Goal: Navigation & Orientation: Find specific page/section

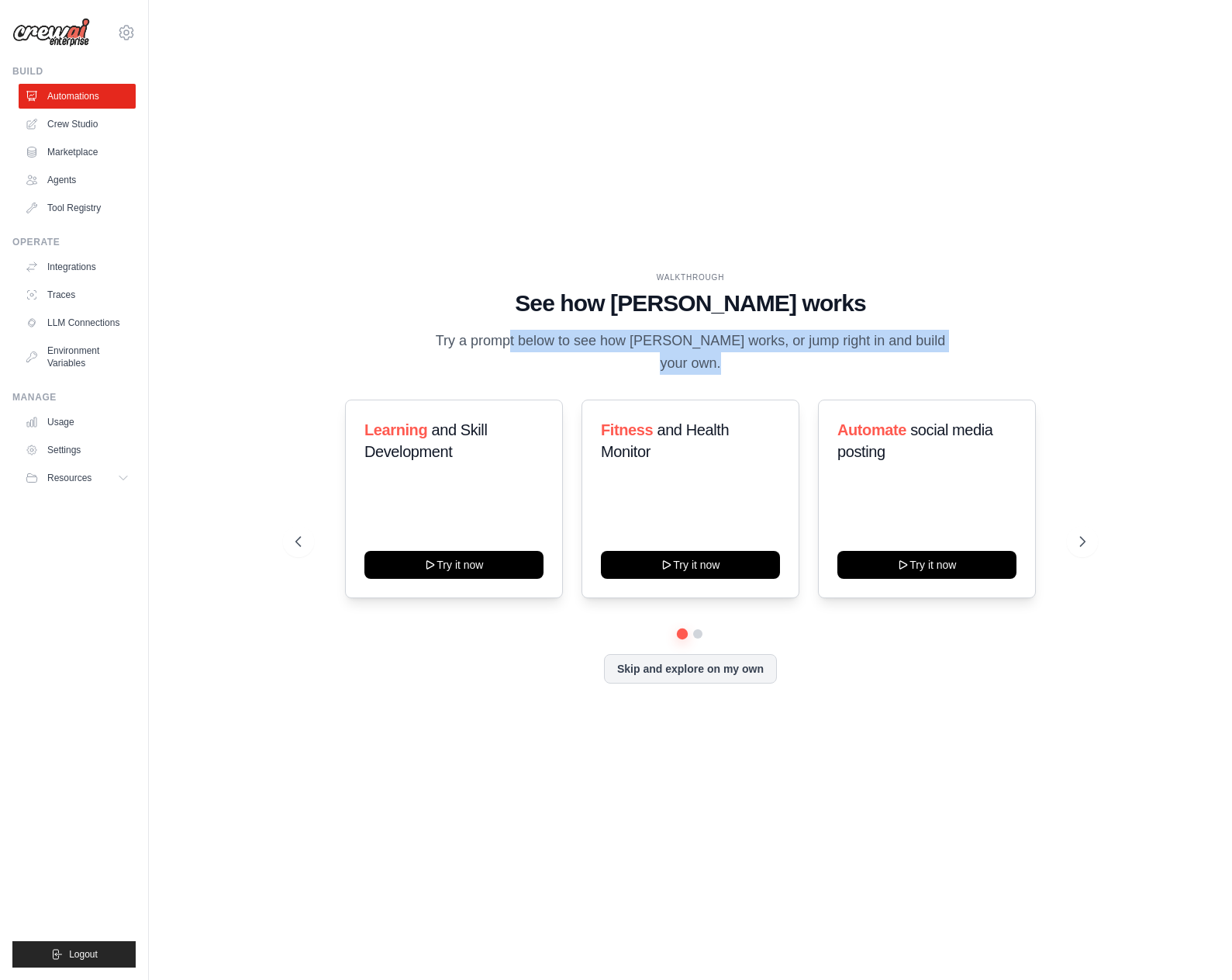
drag, startPoint x: 452, startPoint y: 359, endPoint x: 930, endPoint y: 355, distance: 478.0
click at [930, 355] on p "Try a prompt below to see how [PERSON_NAME] works, or jump right in and build y…" at bounding box center [690, 353] width 521 height 46
click at [1090, 535] on icon at bounding box center [1084, 541] width 15 height 15
click at [1089, 535] on icon at bounding box center [1084, 541] width 15 height 15
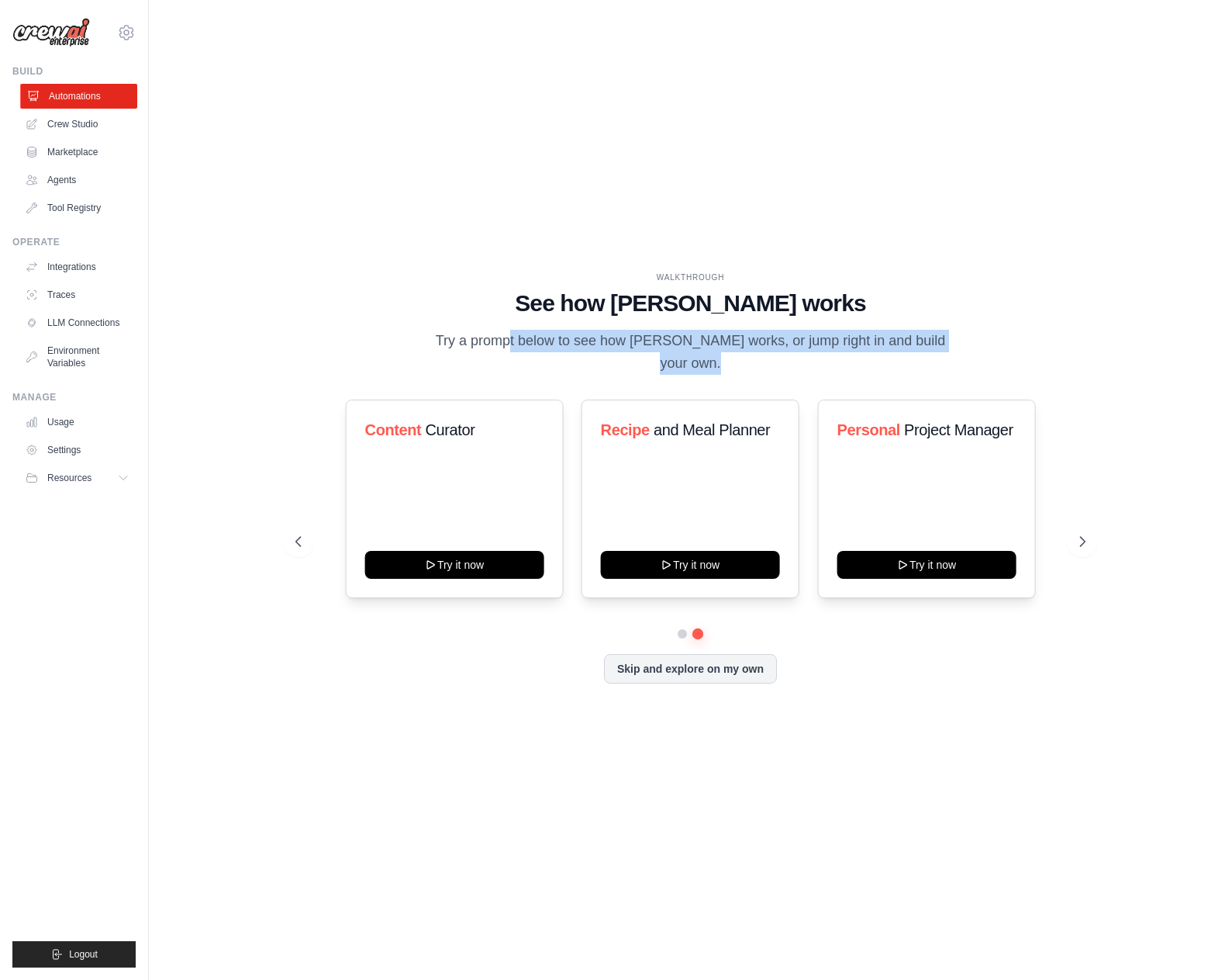
click at [83, 99] on link "Automations" at bounding box center [79, 96] width 117 height 25
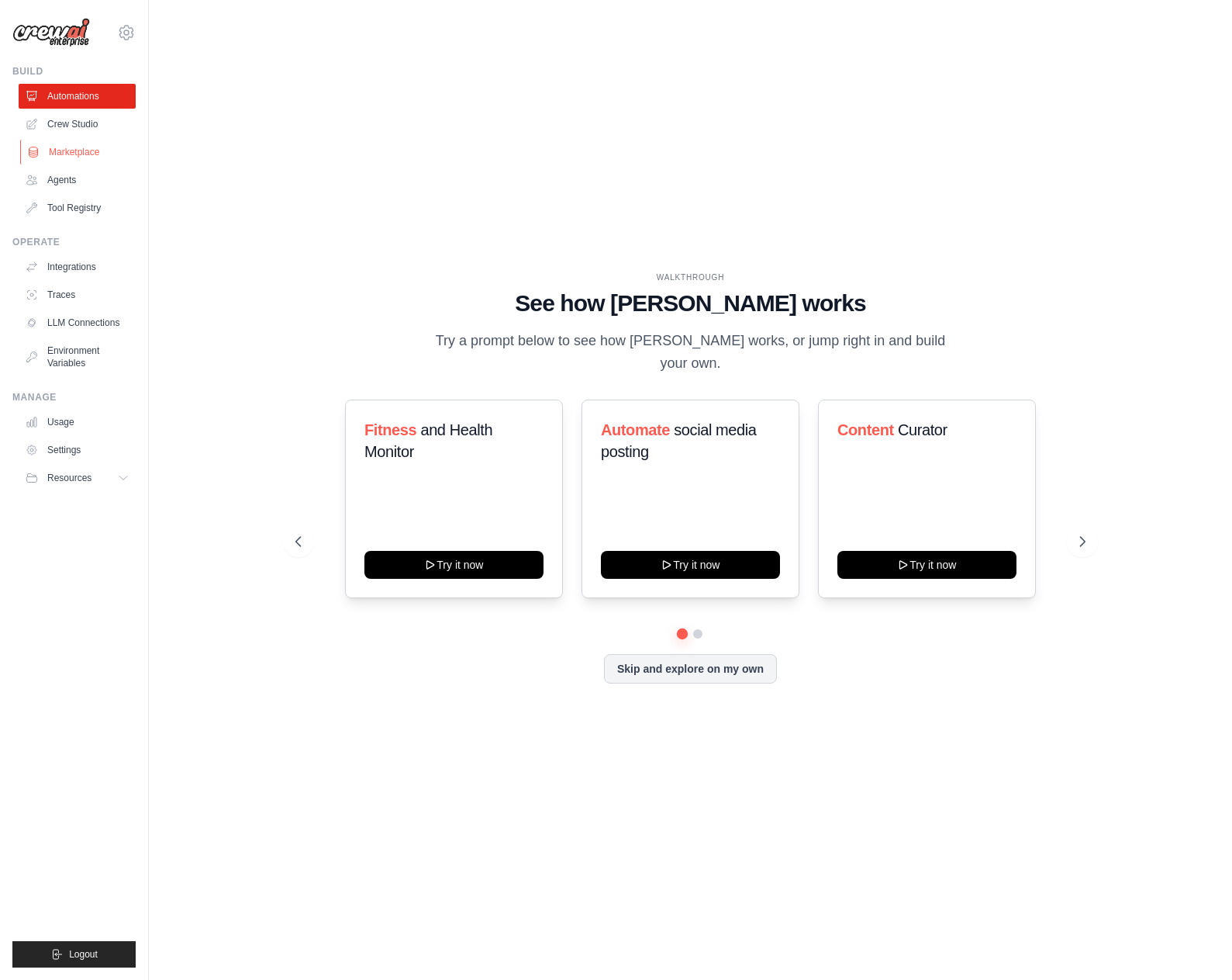
click at [54, 140] on link "Marketplace" at bounding box center [79, 152] width 117 height 25
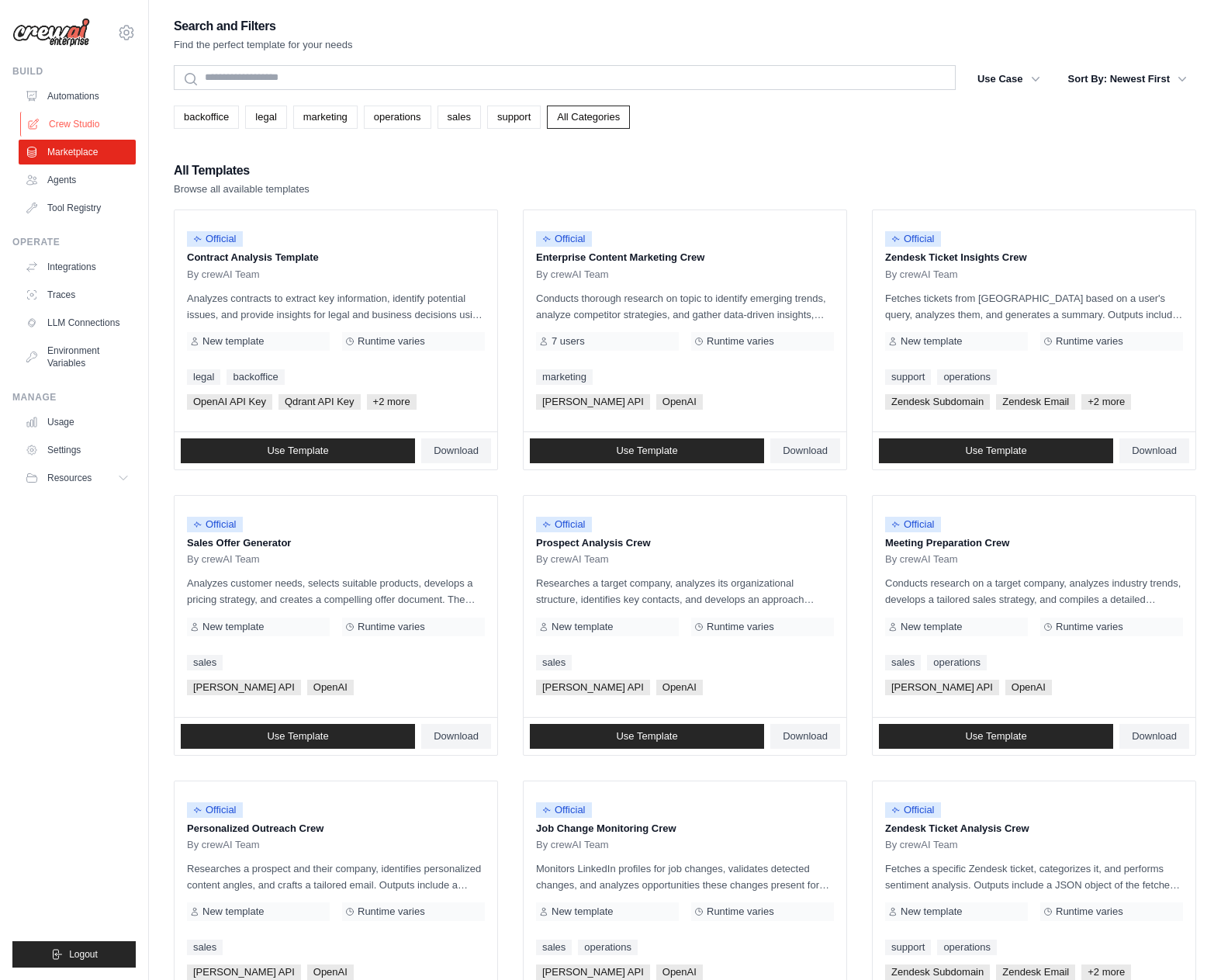
click at [62, 125] on link "Crew Studio" at bounding box center [79, 124] width 117 height 25
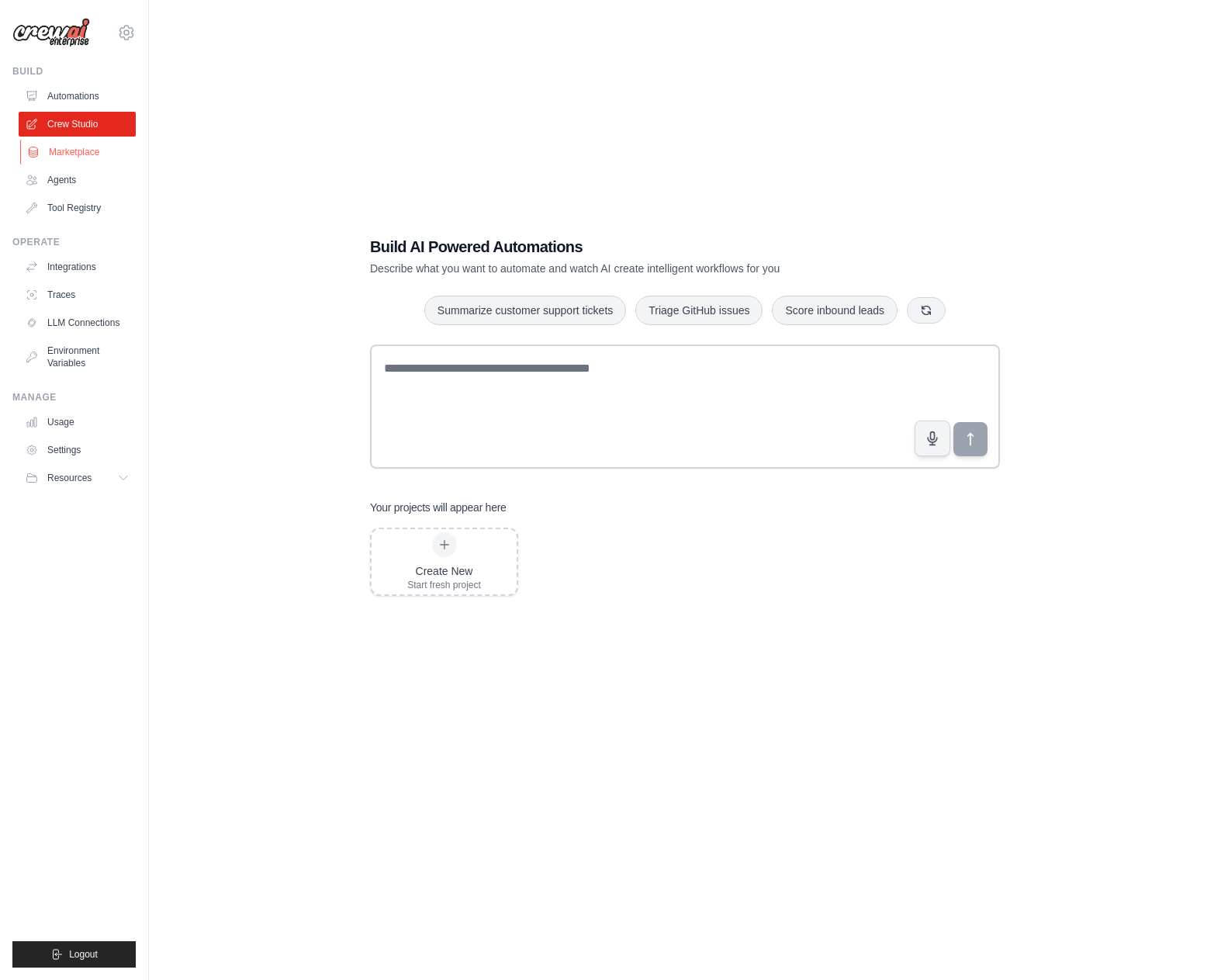
click at [66, 148] on link "Marketplace" at bounding box center [79, 152] width 117 height 25
